Goal: Task Accomplishment & Management: Manage account settings

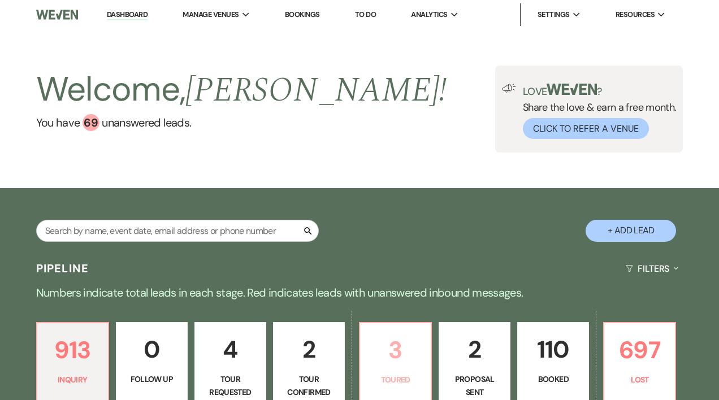
click at [395, 361] on p "3" at bounding box center [395, 350] width 57 height 38
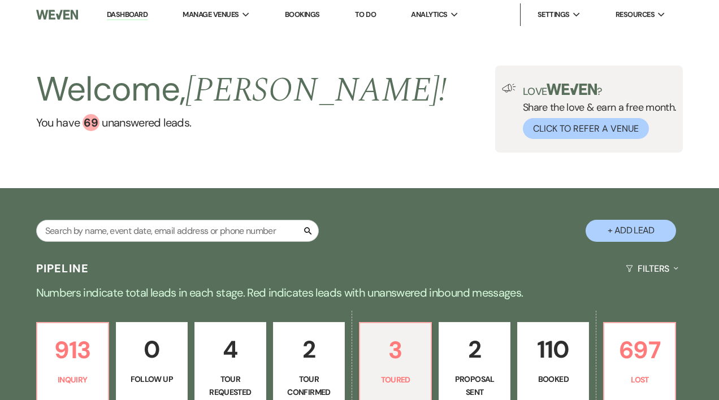
select select "5"
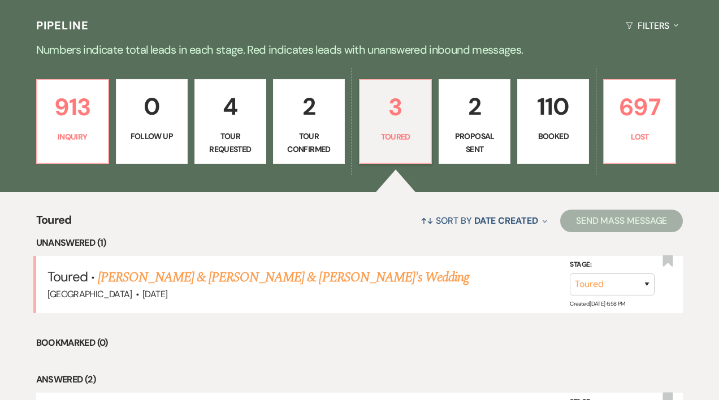
scroll to position [245, 0]
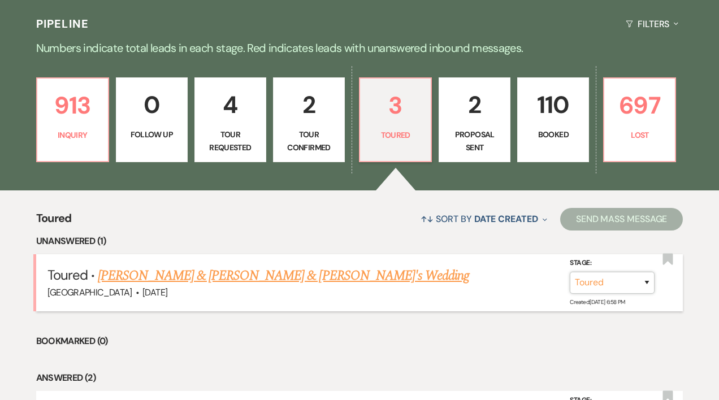
click at [646, 282] on select "Inquiry Follow Up Tour Requested Tour Confirmed Toured Proposal Sent Booked Lost" at bounding box center [611, 283] width 85 height 22
select select "8"
click at [569, 272] on select "Inquiry Follow Up Tour Requested Tour Confirmed Toured Proposal Sent Booked Lost" at bounding box center [611, 283] width 85 height 22
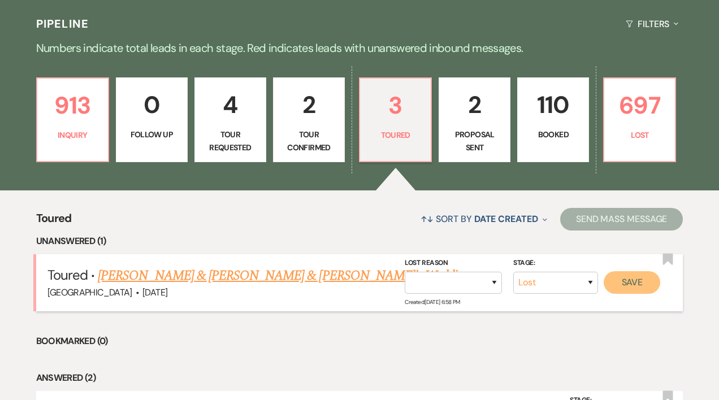
click at [635, 284] on button "Save" at bounding box center [631, 282] width 56 height 23
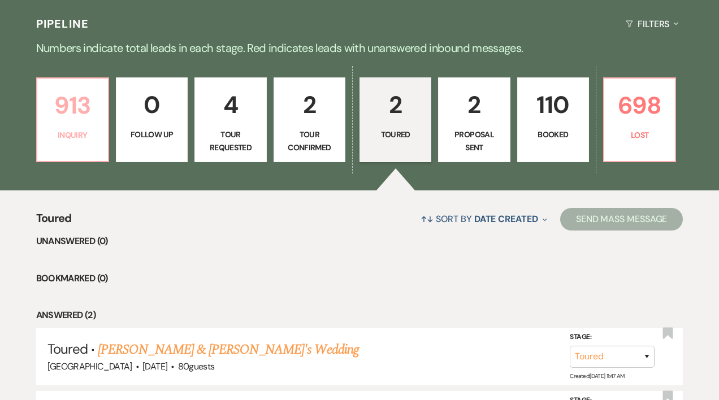
click at [79, 130] on p "Inquiry" at bounding box center [72, 135] width 57 height 12
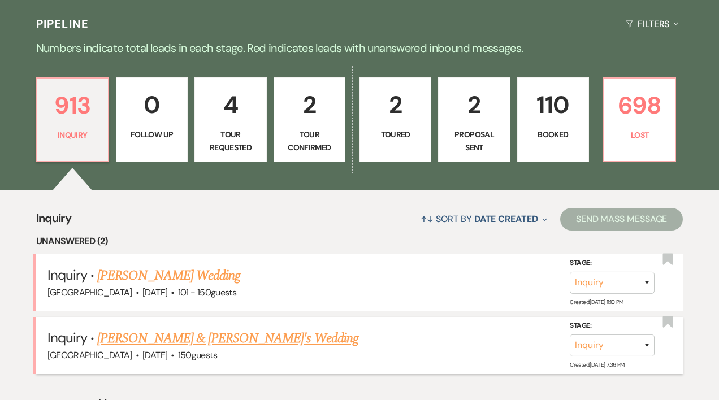
click at [236, 340] on link "[PERSON_NAME] & [PERSON_NAME]'s Wedding" at bounding box center [227, 338] width 261 height 20
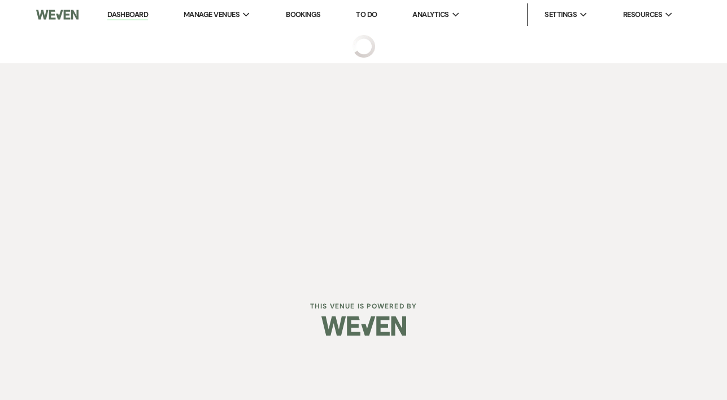
select select "5"
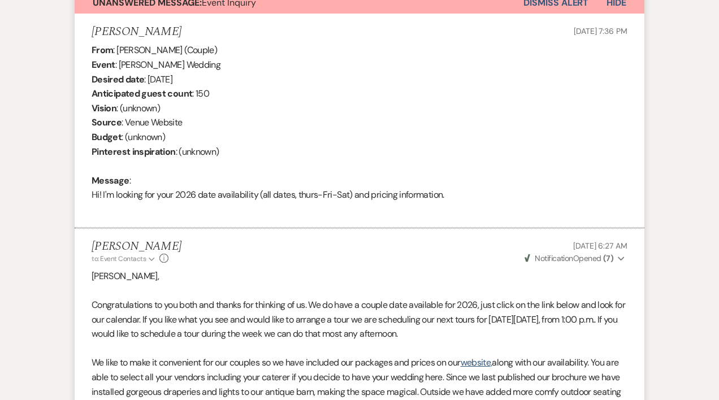
scroll to position [321, 0]
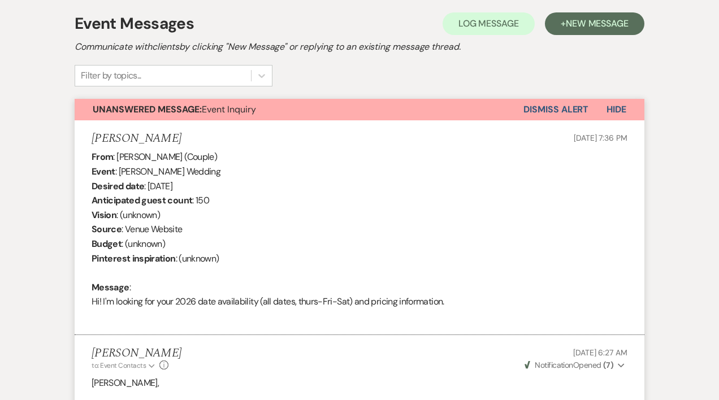
click at [543, 108] on button "Dismiss Alert" at bounding box center [555, 109] width 65 height 21
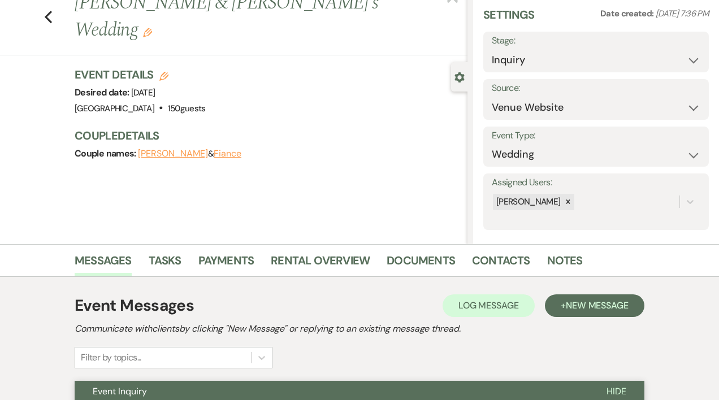
scroll to position [0, 0]
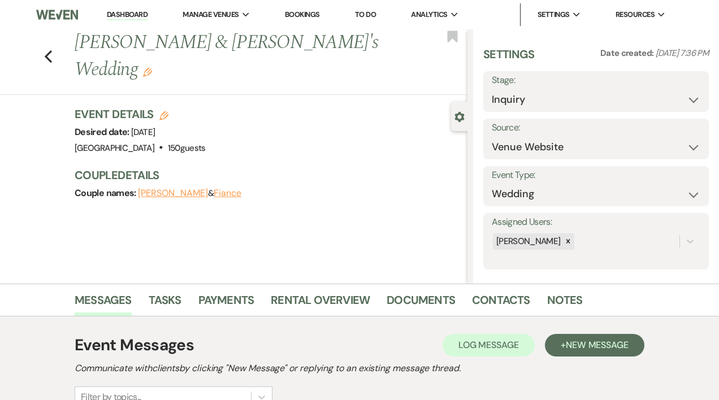
click at [131, 14] on link "Dashboard" at bounding box center [127, 15] width 41 height 11
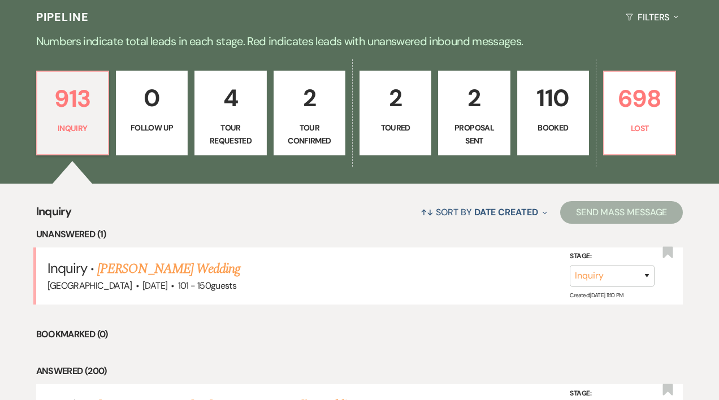
scroll to position [260, 0]
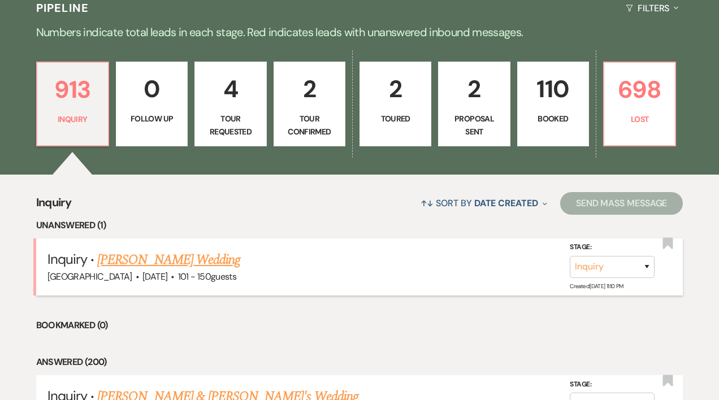
click at [208, 259] on link "[PERSON_NAME] Wedding" at bounding box center [168, 260] width 143 height 20
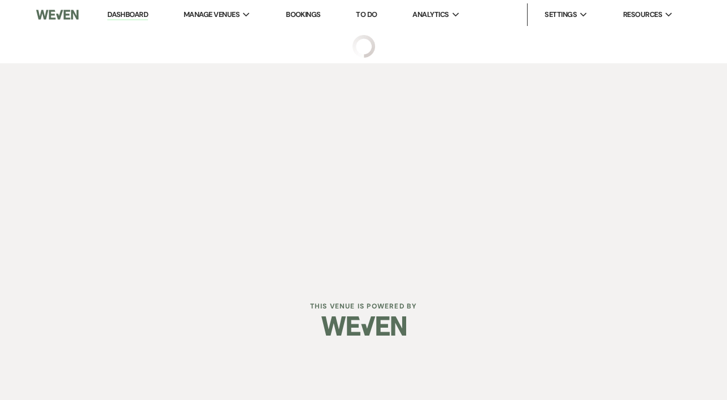
select select "2"
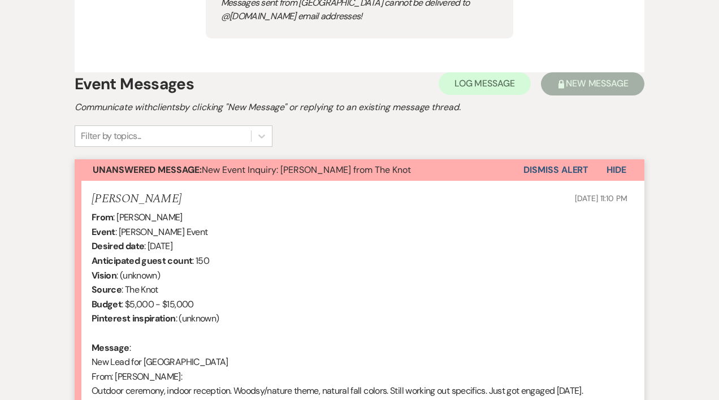
scroll to position [652, 0]
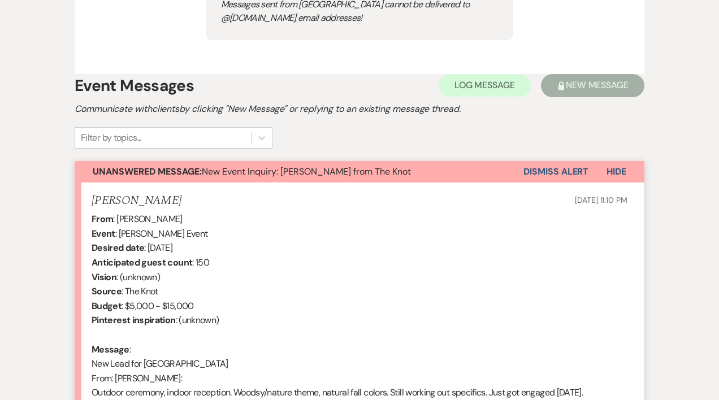
click at [532, 172] on button "Dismiss Alert" at bounding box center [555, 171] width 65 height 21
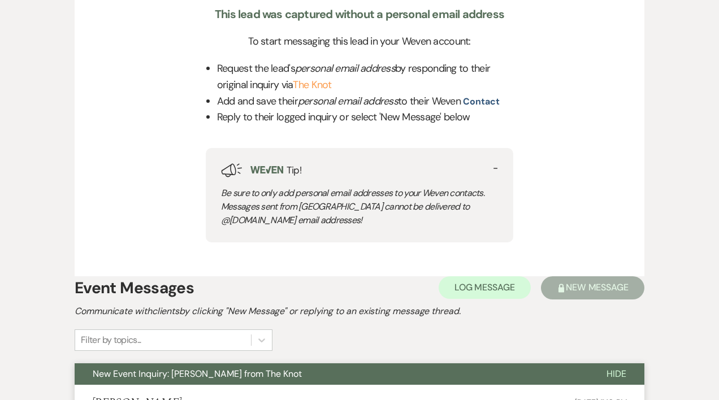
scroll to position [0, 0]
